Goal: Information Seeking & Learning: Learn about a topic

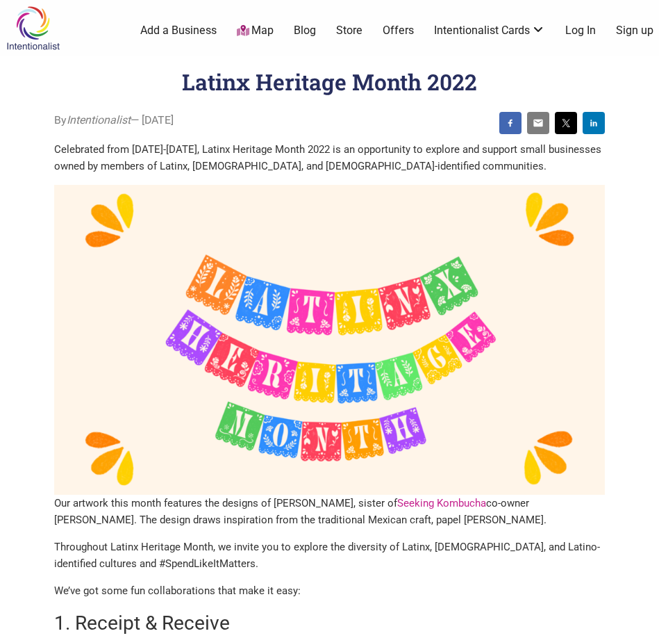
click at [396, 273] on img at bounding box center [329, 340] width 551 height 310
click at [473, 374] on img at bounding box center [329, 340] width 551 height 310
drag, startPoint x: 340, startPoint y: 231, endPoint x: 552, endPoint y: 1, distance: 312.3
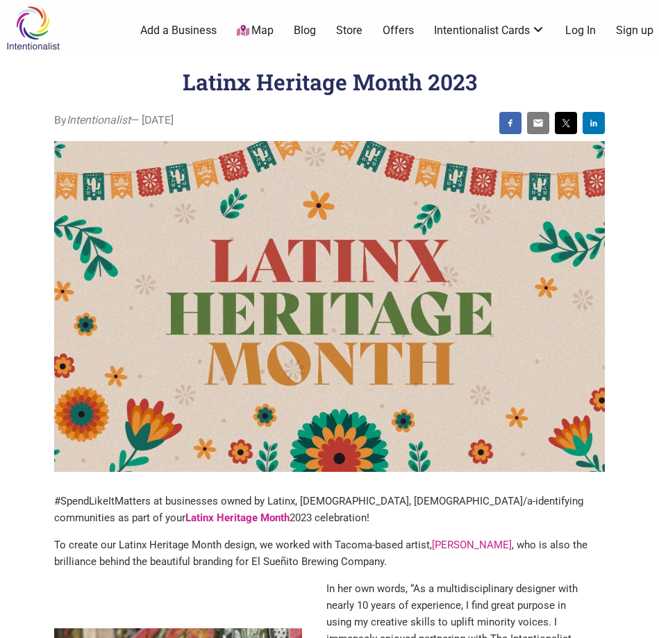
click at [187, 287] on img at bounding box center [329, 306] width 551 height 331
click at [188, 324] on img at bounding box center [329, 306] width 551 height 331
drag, startPoint x: 224, startPoint y: 324, endPoint x: 443, endPoint y: 136, distance: 288.2
